Goal: Task Accomplishment & Management: Manage account settings

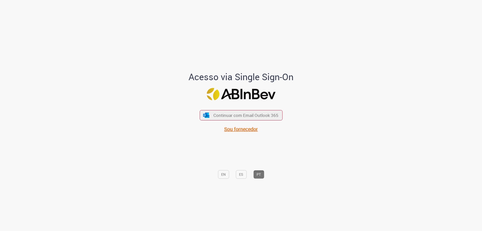
click at [249, 129] on span "Sou fornecedor" at bounding box center [241, 129] width 34 height 7
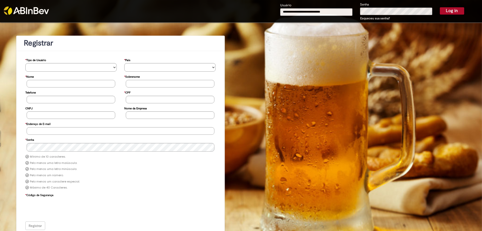
type input "**********"
click at [450, 11] on button "Log in" at bounding box center [452, 10] width 24 height 7
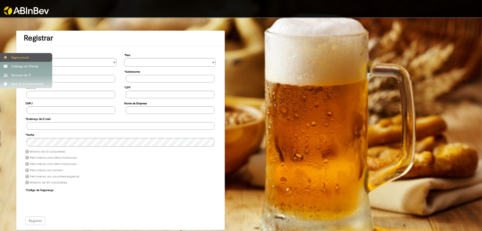
click at [21, 58] on div "Página inicial" at bounding box center [26, 57] width 52 height 9
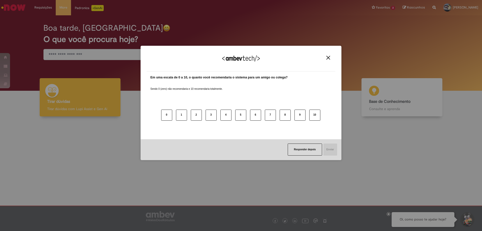
click at [328, 60] on button "Close" at bounding box center [328, 58] width 7 height 4
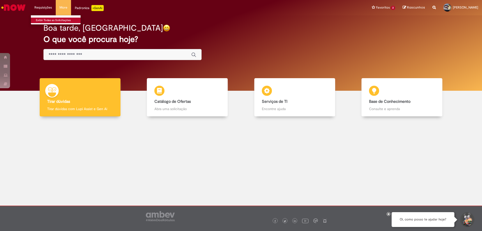
click at [49, 20] on link "Exibir Todas as Solicitações" at bounding box center [58, 21] width 55 height 6
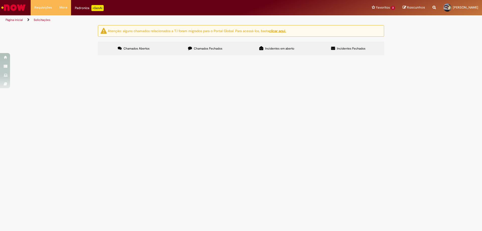
click at [205, 48] on span "Chamados Fechados" at bounding box center [208, 48] width 29 height 4
